Goal: Information Seeking & Learning: Understand process/instructions

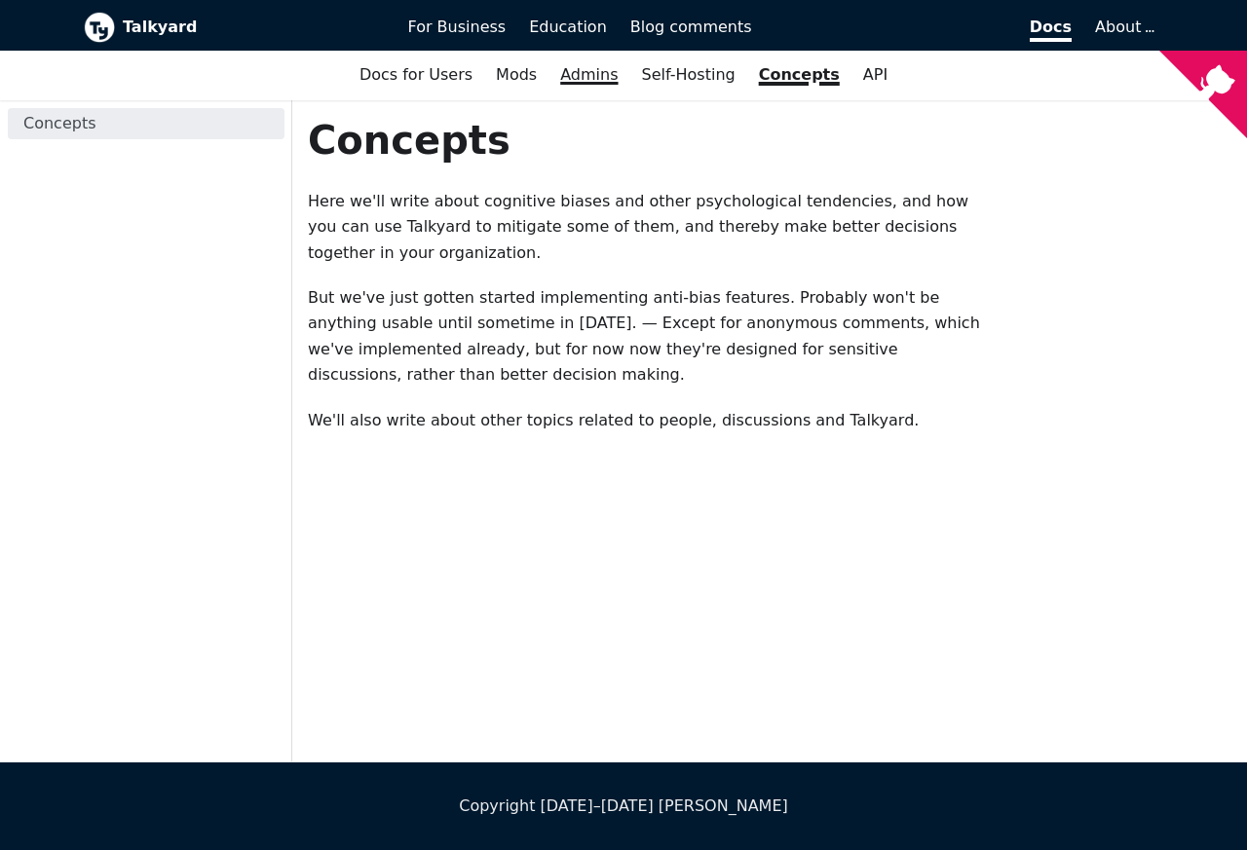
click at [600, 78] on link "Admins" at bounding box center [588, 74] width 81 height 33
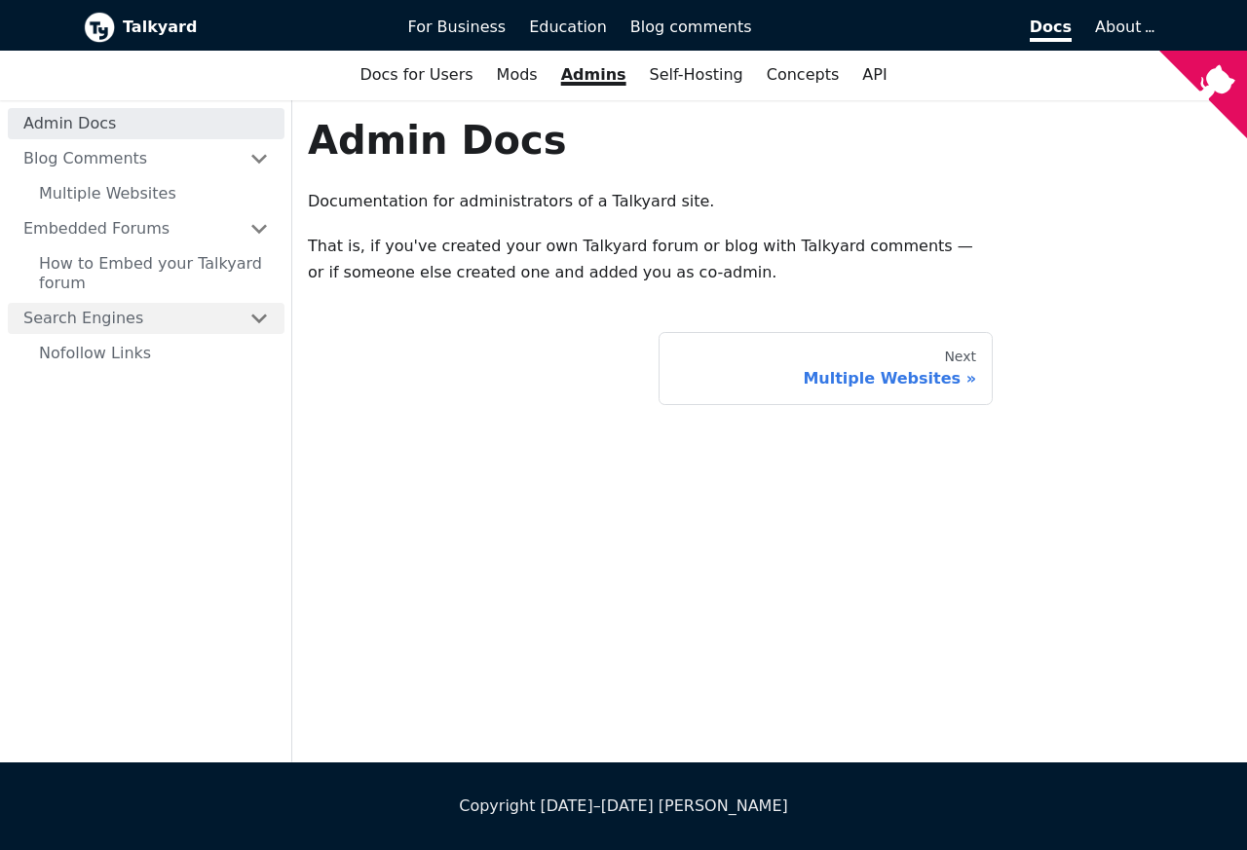
click at [169, 313] on link "Search Engines" at bounding box center [146, 318] width 277 height 31
click at [167, 317] on link "Search Engines" at bounding box center [146, 318] width 277 height 31
click at [867, 381] on div "Multiple Websites" at bounding box center [826, 378] width 302 height 19
